Goal: Go to known website: Access a specific website the user already knows

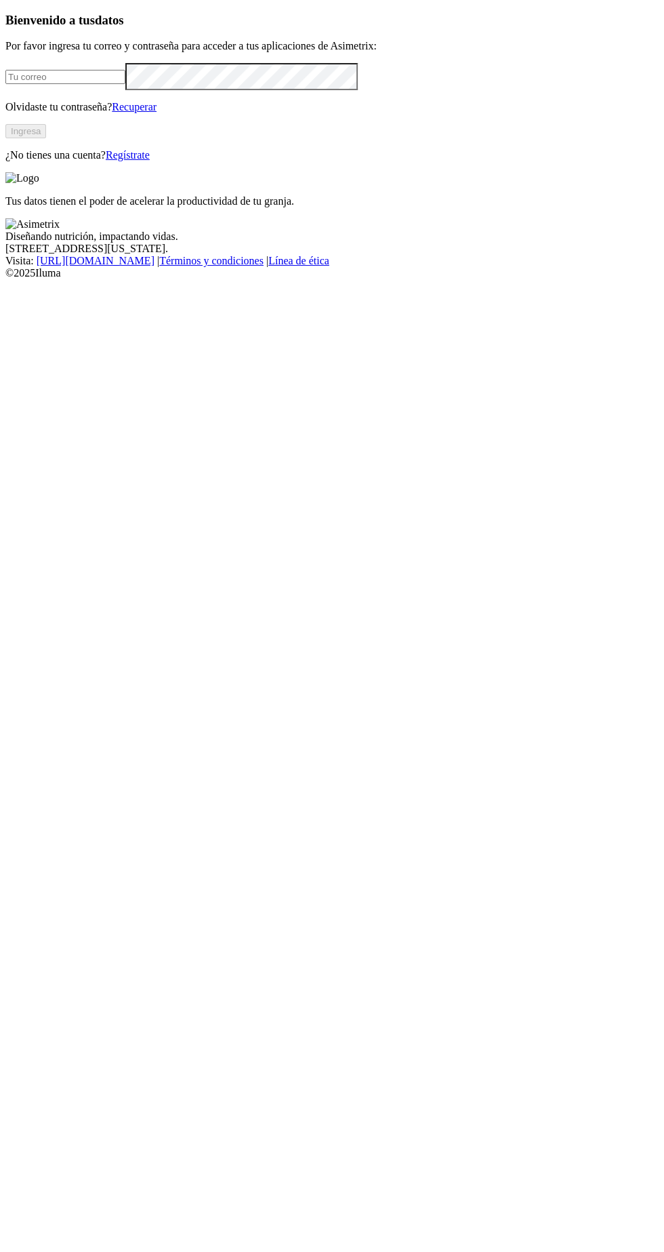
click at [81, 84] on input "email" at bounding box center [65, 77] width 120 height 14
type input "[PERSON_NAME][EMAIL_ADDRESS][PERSON_NAME][DOMAIN_NAME]"
click input "submit" at bounding box center [0, 0] width 0 height 0
